Goal: Contribute content: Add original content to the website for others to see

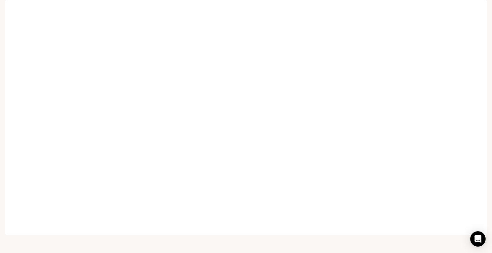
click at [383, 8] on span "Character Studio" at bounding box center [384, 9] width 36 height 8
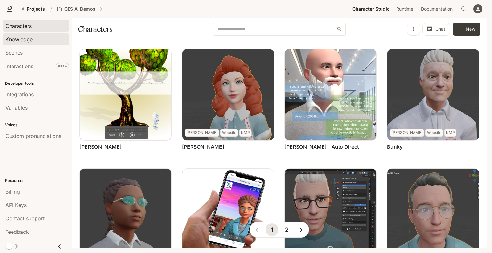
click at [16, 40] on span "Knowledge" at bounding box center [18, 40] width 27 height 8
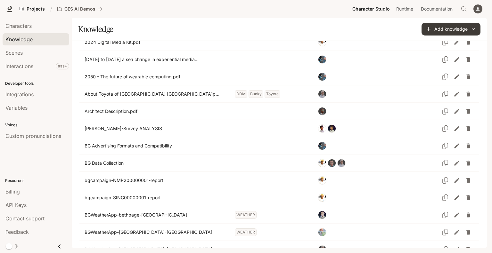
scroll to position [31, 0]
click at [385, 29] on button "Add knowledge" at bounding box center [450, 29] width 59 height 13
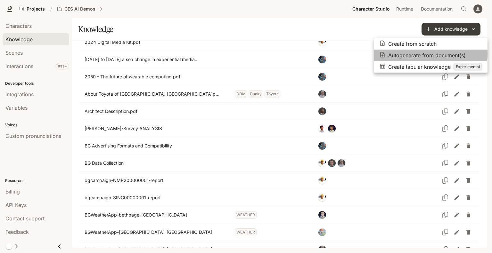
click at [385, 54] on p "Autogenerate from document(s)" at bounding box center [426, 56] width 77 height 8
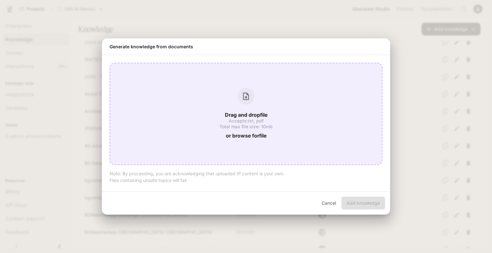
click at [255, 114] on p "Drag and drop file" at bounding box center [246, 114] width 43 height 5
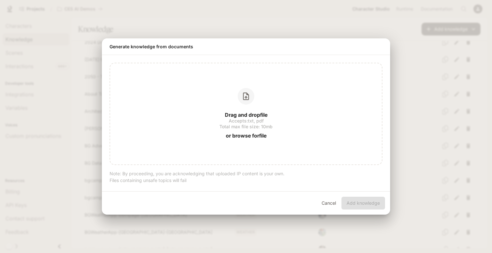
click at [328, 204] on button "Cancel" at bounding box center [328, 203] width 20 height 13
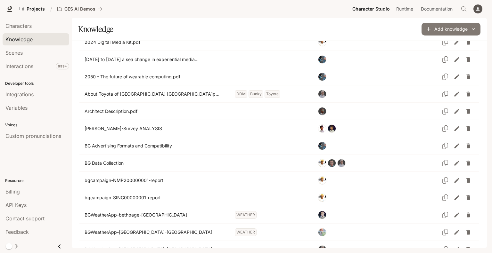
click at [385, 26] on button "Add knowledge" at bounding box center [450, 29] width 59 height 13
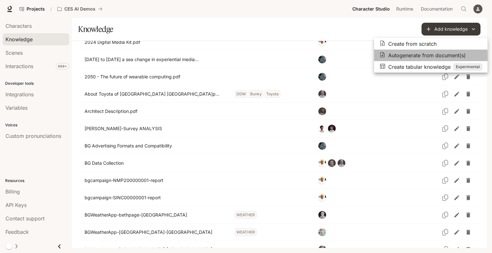
click at [385, 59] on p "Autogenerate from document(s)" at bounding box center [426, 56] width 77 height 8
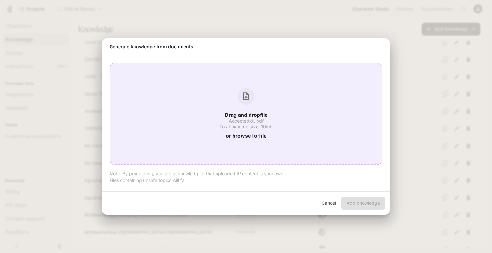
click at [247, 134] on span "or browse for file" at bounding box center [246, 136] width 41 height 9
click at [242, 125] on span "Total max file size: 10mb" at bounding box center [245, 127] width 53 height 4
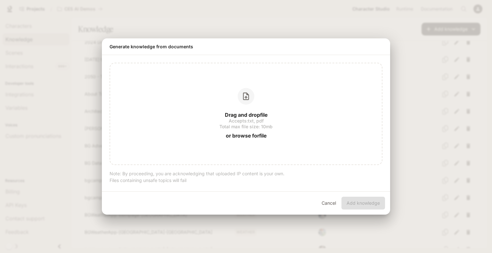
click at [166, 10] on div "Generate knowledge from documents Drag and drop file Accepts: txt, pdf Total ma…" at bounding box center [246, 126] width 492 height 253
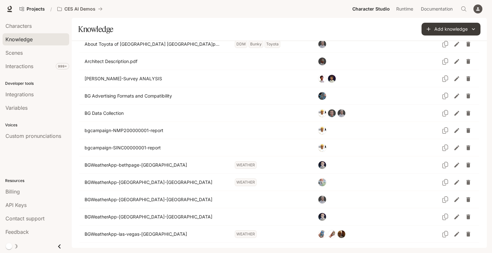
scroll to position [0, 0]
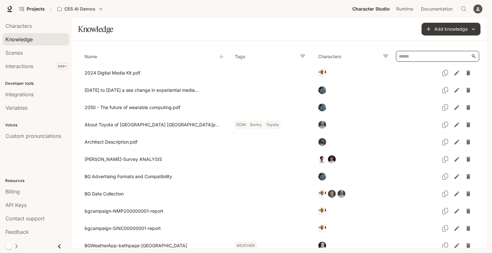
click at [385, 56] on input "Knowledge Table" at bounding box center [435, 56] width 72 height 10
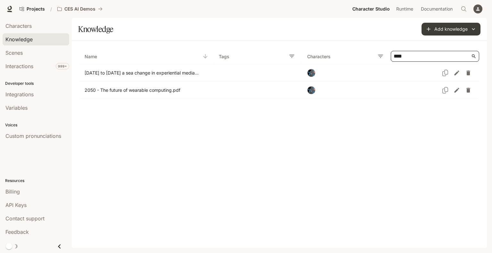
type input "****"
click at [363, 36] on section "Knowledge Add knowledge" at bounding box center [279, 29] width 415 height 23
click at [385, 28] on button "Add knowledge" at bounding box center [450, 29] width 59 height 13
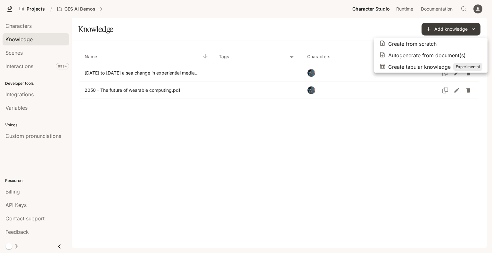
click at [385, 57] on p "Autogenerate from document(s)" at bounding box center [426, 56] width 77 height 8
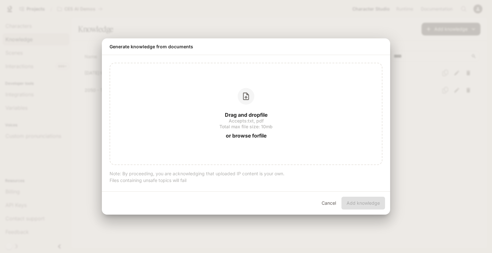
click at [330, 204] on button "Cancel" at bounding box center [328, 203] width 20 height 13
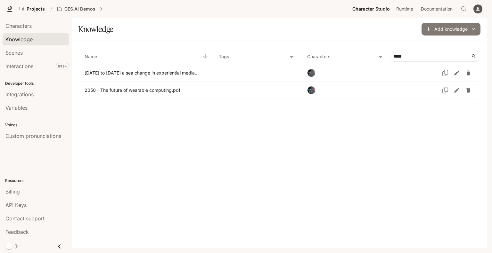
click at [385, 28] on button "Add knowledge" at bounding box center [450, 29] width 59 height 13
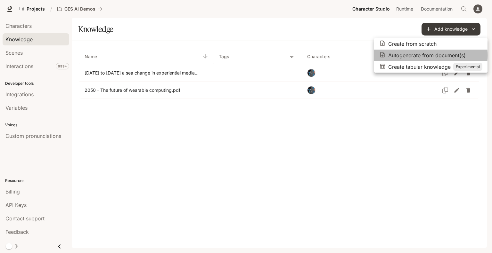
click at [385, 55] on p "Autogenerate from document(s)" at bounding box center [426, 56] width 77 height 8
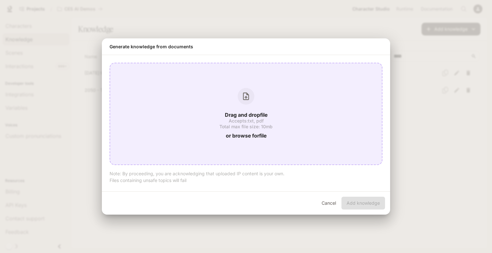
click at [242, 110] on div "Drag and drop file Accepts: txt, pdf Total max file size: 10mb or browse for fi…" at bounding box center [245, 114] width 261 height 52
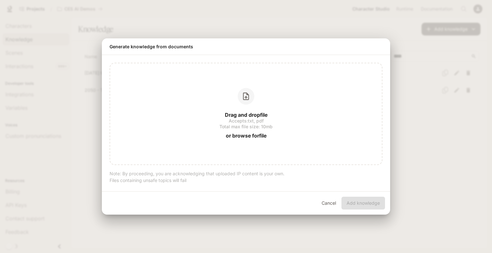
click at [175, 11] on div "Generate knowledge from documents Drag and drop file Accepts: txt, pdf Total ma…" at bounding box center [246, 126] width 492 height 253
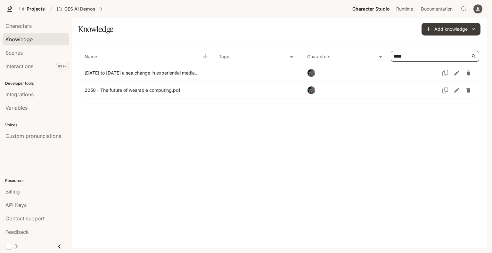
click at [385, 55] on input "****" at bounding box center [432, 56] width 77 height 10
drag, startPoint x: 428, startPoint y: 60, endPoint x: 337, endPoint y: 50, distance: 91.5
click at [337, 50] on tr "Name Tags Characters ****" at bounding box center [279, 56] width 400 height 15
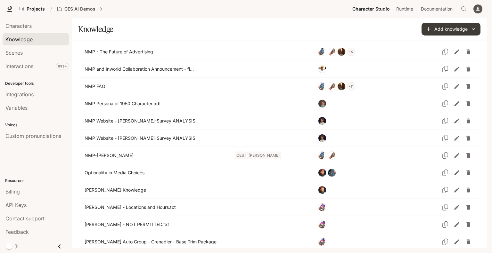
scroll to position [1059, 0]
click at [385, 24] on button "Add knowledge" at bounding box center [450, 29] width 59 height 13
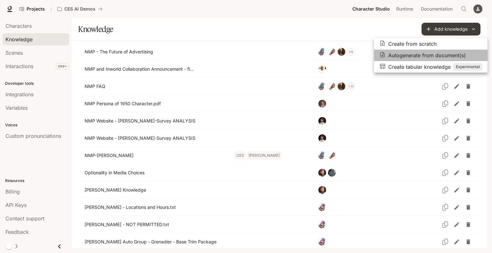
click at [385, 53] on p "Autogenerate from document(s)" at bounding box center [426, 56] width 77 height 8
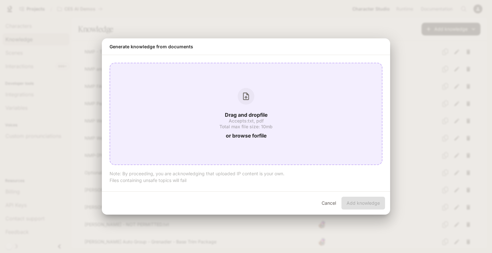
click at [230, 129] on span "Total max file size: 10mb" at bounding box center [245, 127] width 53 height 4
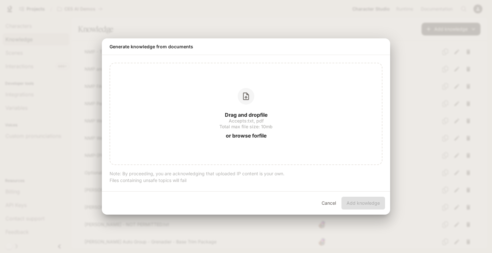
click at [329, 203] on button "Cancel" at bounding box center [328, 203] width 20 height 13
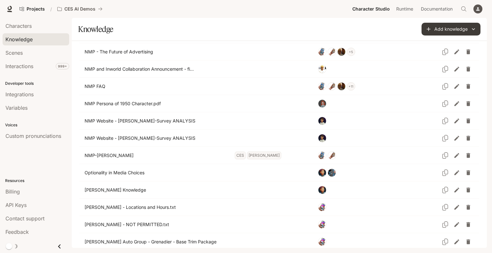
click at [107, 10] on div "Projects / CES AI Demos" at bounding box center [183, 9] width 333 height 13
click at [385, 28] on button "Add knowledge" at bounding box center [450, 29] width 59 height 13
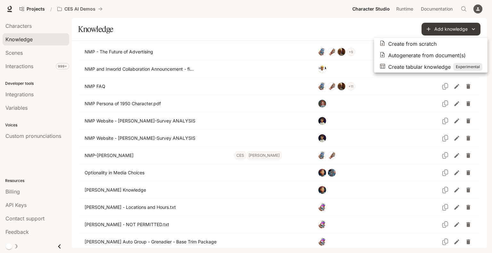
click at [385, 56] on p "Autogenerate from document(s)" at bounding box center [426, 56] width 77 height 8
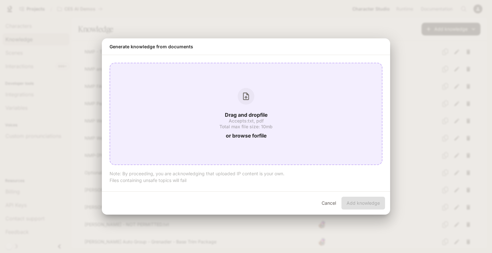
click at [274, 132] on div "Drag and drop file Accepts: txt, pdf Total max file size: 10mb or browse for fi…" at bounding box center [245, 114] width 261 height 52
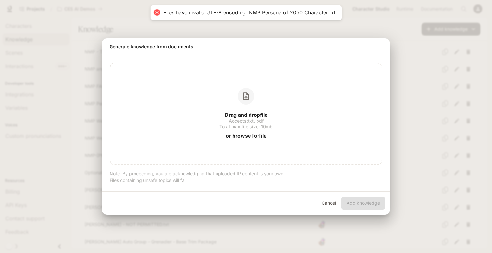
click at [327, 202] on button "Cancel" at bounding box center [328, 203] width 20 height 13
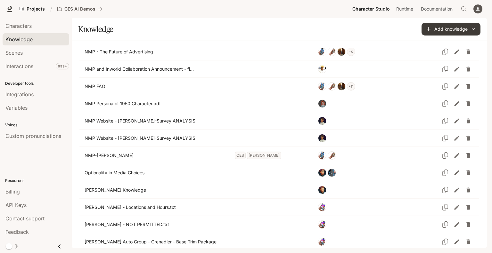
click at [131, 8] on div "Projects / CES AI Demos" at bounding box center [183, 9] width 333 height 13
click at [385, 26] on button "Add knowledge" at bounding box center [450, 29] width 59 height 13
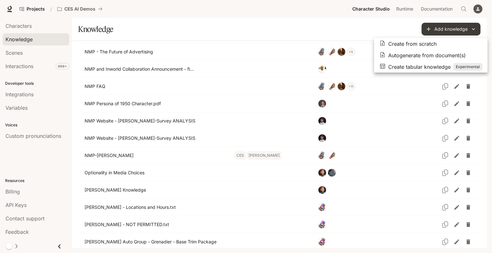
click at [385, 57] on p "Autogenerate from document(s)" at bounding box center [426, 56] width 77 height 8
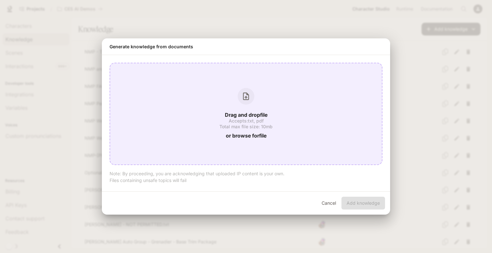
click at [260, 126] on span "Total max file size: 10mb" at bounding box center [245, 127] width 53 height 4
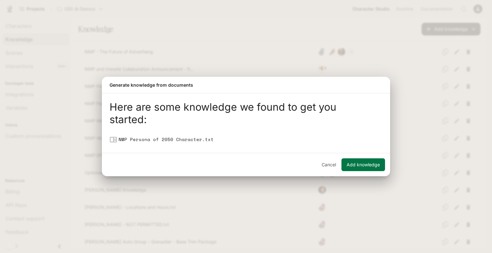
click at [359, 162] on button "Add knowledge" at bounding box center [363, 165] width 44 height 13
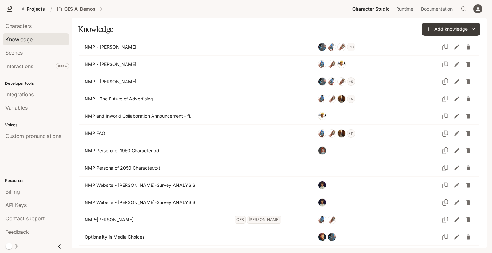
scroll to position [1011, 0]
click at [385, 165] on icon "Edit knowledge" at bounding box center [456, 168] width 6 height 6
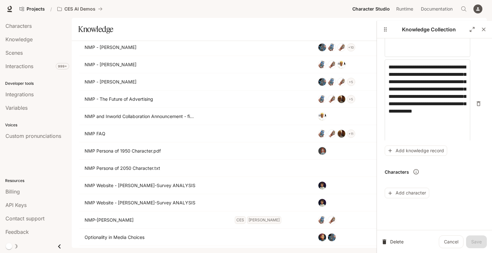
scroll to position [146, 0]
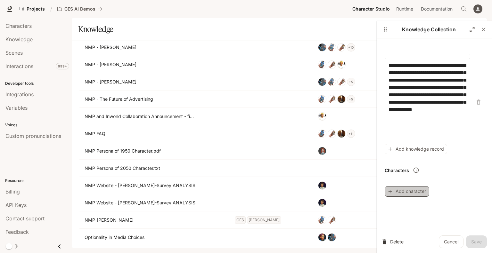
click at [385, 192] on button "Add character" at bounding box center [407, 191] width 45 height 11
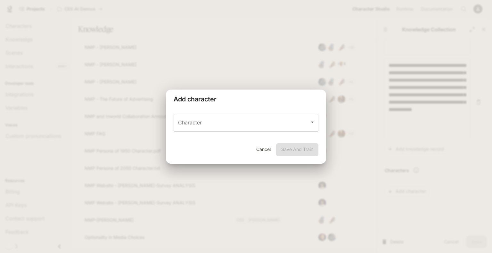
click at [262, 123] on input "Character" at bounding box center [240, 123] width 129 height 12
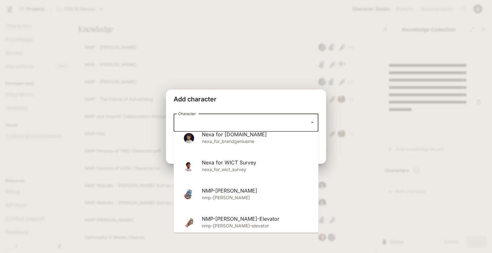
scroll to position [387, 0]
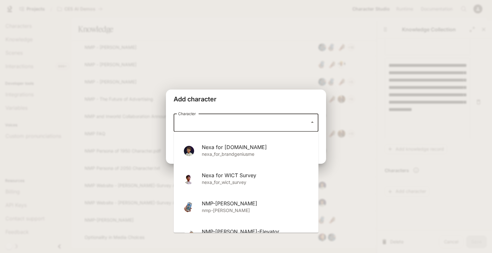
click at [232, 175] on span "Nexa for WICT Survey" at bounding box center [255, 176] width 106 height 8
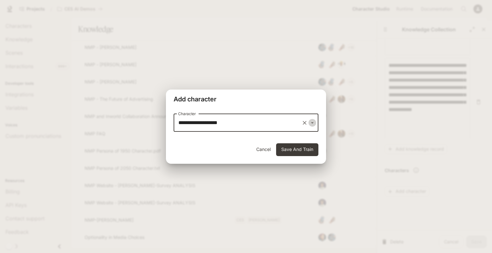
click at [312, 122] on icon "Open" at bounding box center [312, 123] width 6 height 6
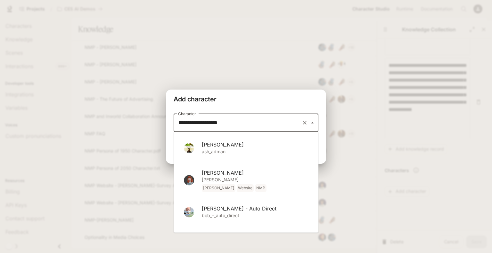
scroll to position [347, 0]
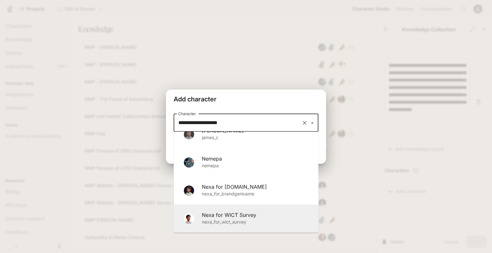
click at [235, 163] on p "nemepa" at bounding box center [255, 167] width 106 height 8
type input "******"
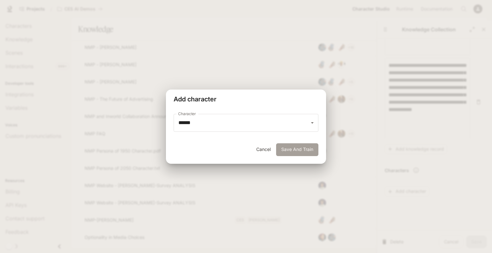
click at [297, 149] on button "Save And Train" at bounding box center [297, 149] width 42 height 13
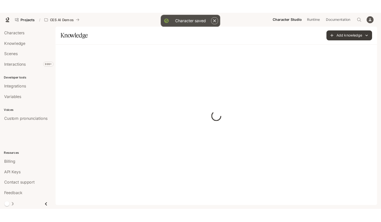
scroll to position [0, 0]
